Goal: Check status: Check status

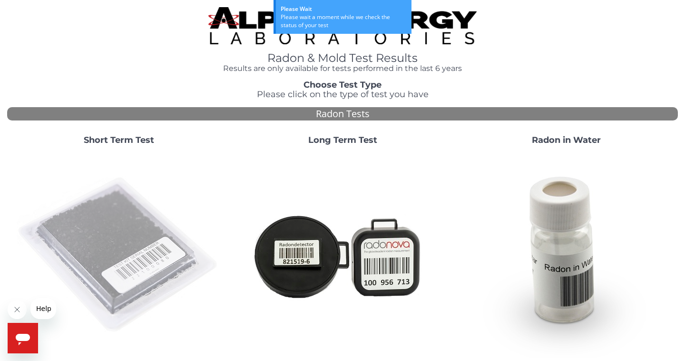
click at [127, 243] on img at bounding box center [119, 255] width 205 height 205
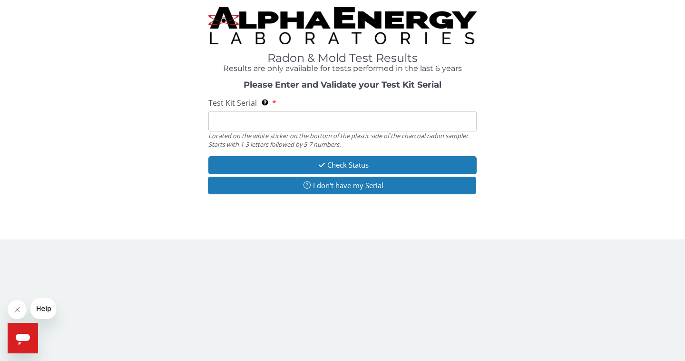
click at [243, 117] on input "Test Kit Serial Located on the white sticker on the bottom of the plastic side …" at bounding box center [342, 121] width 268 height 20
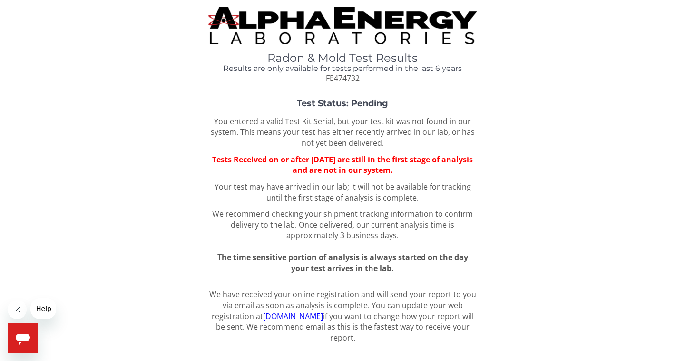
click at [17, 308] on icon "Close message from company" at bounding box center [17, 309] width 8 height 8
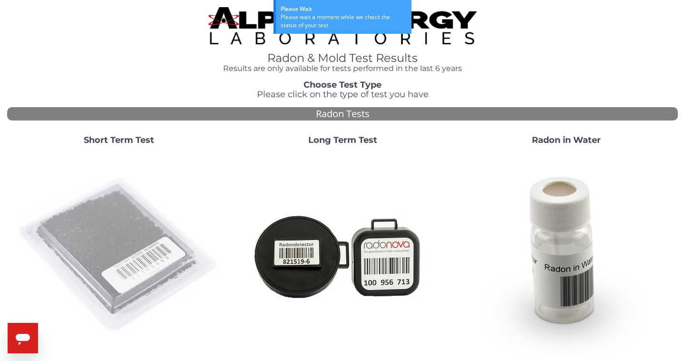
click at [122, 247] on img at bounding box center [119, 255] width 205 height 205
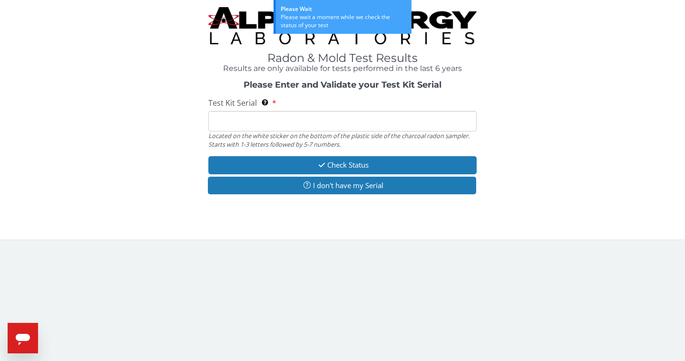
click at [231, 119] on input "Test Kit Serial Located on the white sticker on the bottom of the plastic side …" at bounding box center [342, 121] width 268 height 20
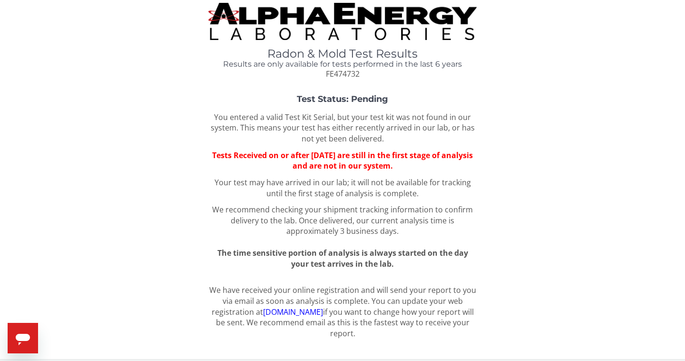
scroll to position [4, 0]
